Goal: Task Accomplishment & Management: Complete application form

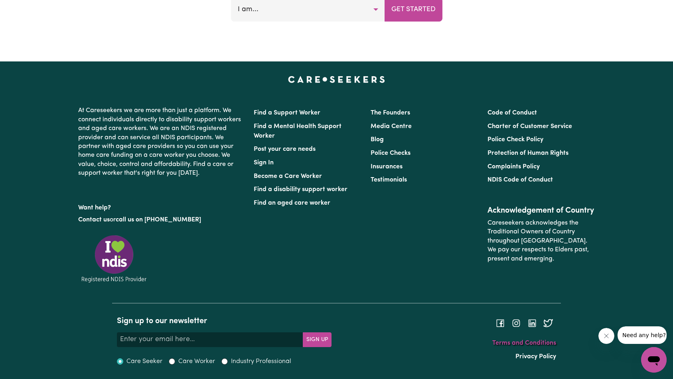
click at [532, 343] on link "Terms and Conditions" at bounding box center [524, 343] width 64 height 6
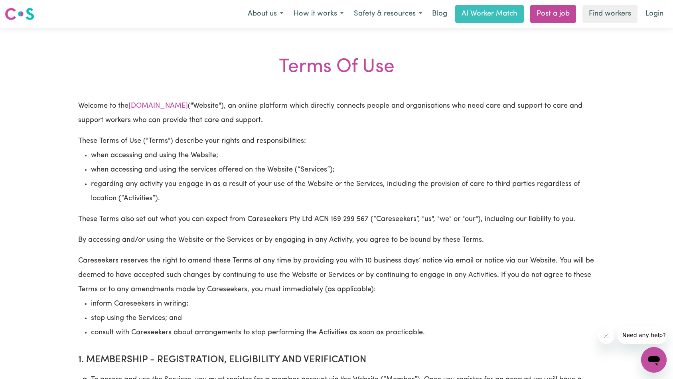
click at [426, 192] on li "regarding any activity you engage in as a result of your use of the Website or …" at bounding box center [343, 191] width 504 height 29
click at [659, 19] on link "Login" at bounding box center [654, 14] width 28 height 18
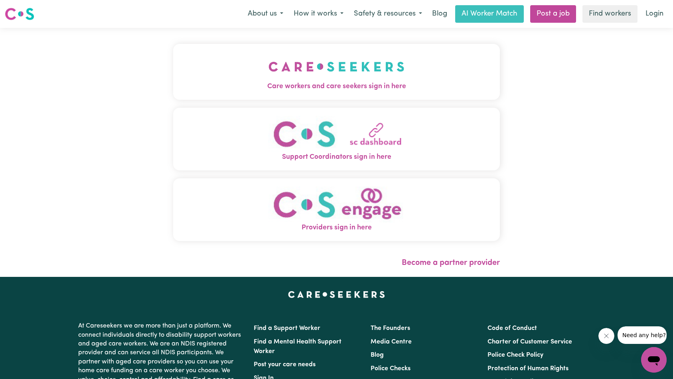
click at [268, 73] on img "Care workers and care seekers sign in here" at bounding box center [336, 67] width 136 height 30
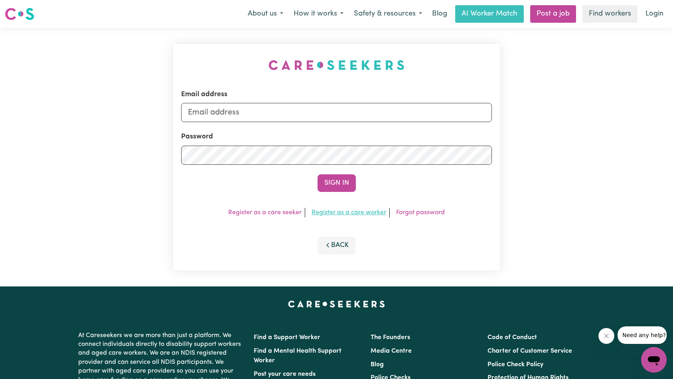
click at [372, 213] on link "Register as a care worker" at bounding box center [348, 212] width 75 height 6
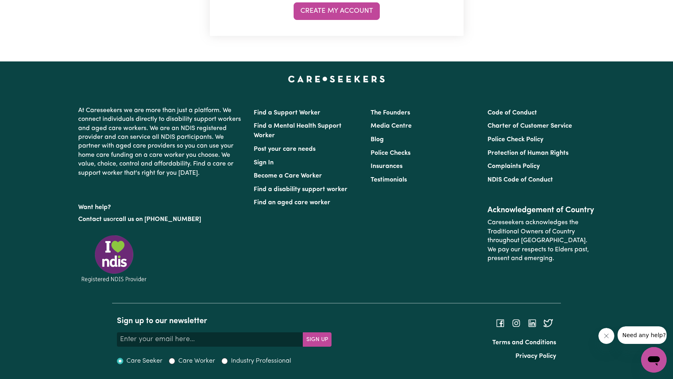
scroll to position [269, 0]
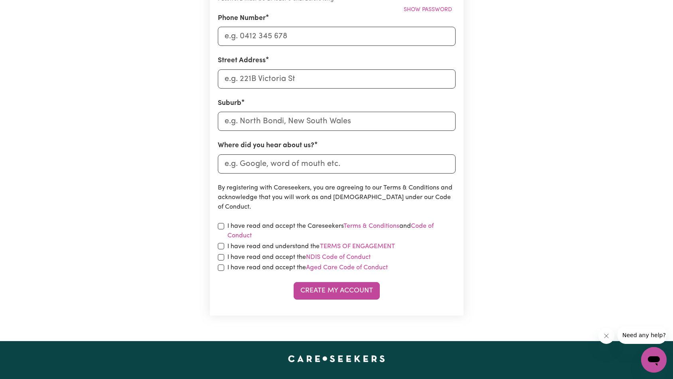
click at [417, 266] on div "I have read and accept the Aged Care Code of Conduct" at bounding box center [337, 268] width 238 height 10
